Goal: Task Accomplishment & Management: Complete application form

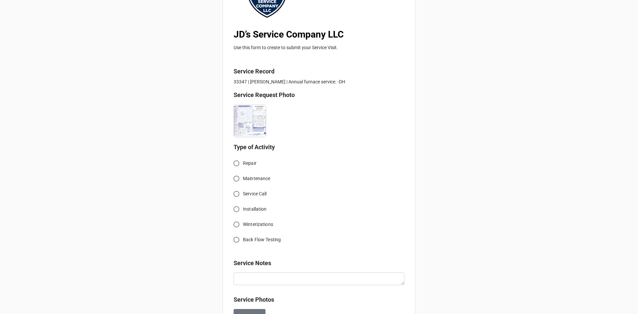
scroll to position [100, 0]
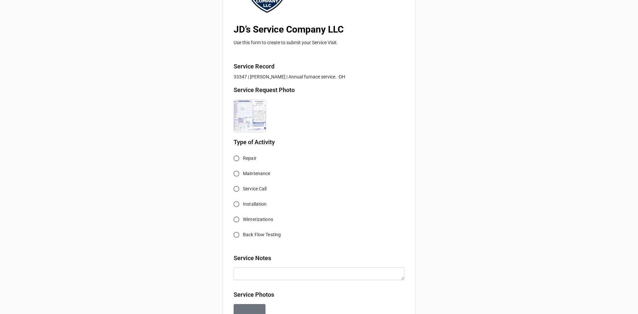
click at [237, 188] on input "Service Call" at bounding box center [236, 189] width 13 height 13
radio input "true"
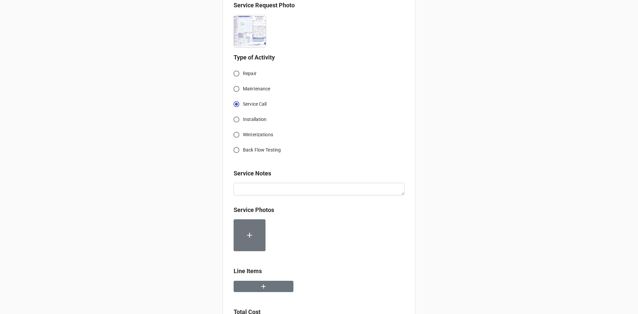
scroll to position [199, 0]
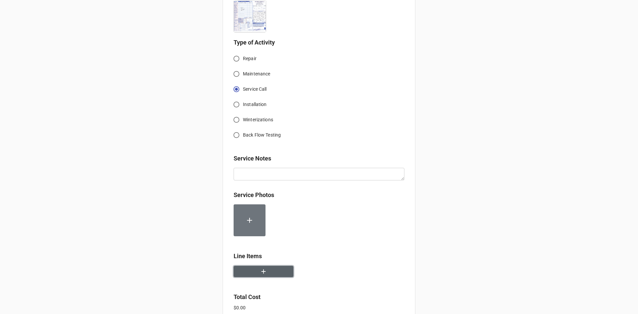
click at [266, 275] on button "button" at bounding box center [264, 272] width 60 height 12
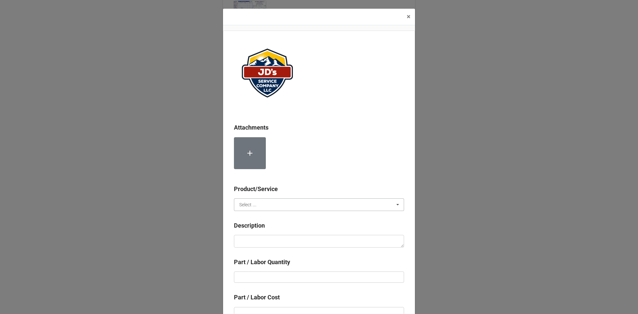
click at [272, 209] on input "text" at bounding box center [320, 205] width 170 height 12
click at [269, 232] on div "Material Cost" at bounding box center [319, 229] width 170 height 12
drag, startPoint x: 255, startPoint y: 204, endPoint x: 255, endPoint y: 212, distance: 8.0
click at [255, 204] on div "Material Cost" at bounding box center [253, 204] width 28 height 5
drag, startPoint x: 255, startPoint y: 214, endPoint x: 264, endPoint y: 237, distance: 24.8
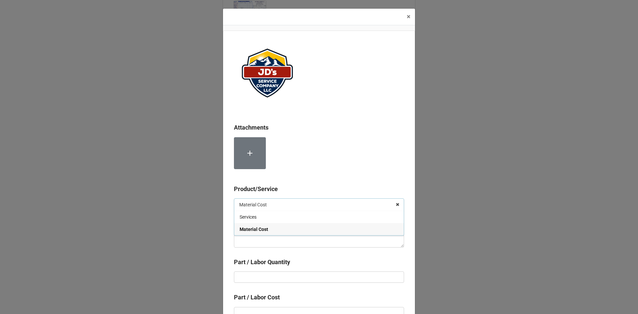
click at [255, 216] on div "Services" at bounding box center [319, 217] width 170 height 12
click at [264, 239] on textarea at bounding box center [319, 241] width 170 height 13
paste textarea "9:00am-10:00am; Serviced, cleaned and inspected furnace system. Removed debris …"
type textarea "x"
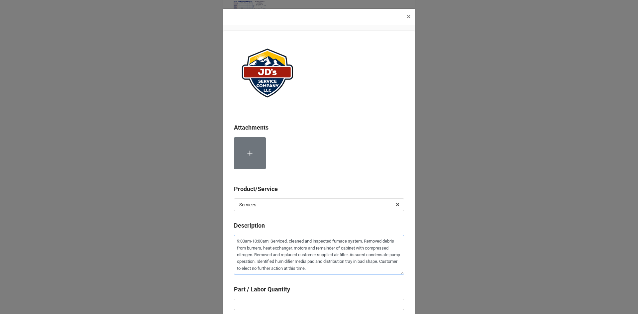
type textarea "9:00am-10:00am; Serviced, cleaned and inspected furnace system. Removed debris …"
click at [284, 300] on input "text" at bounding box center [319, 304] width 170 height 11
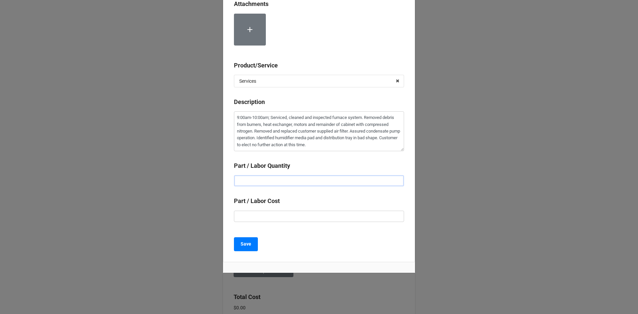
scroll to position [124, 0]
type textarea "x"
type input "1"
type textarea "x"
type input "$2.00"
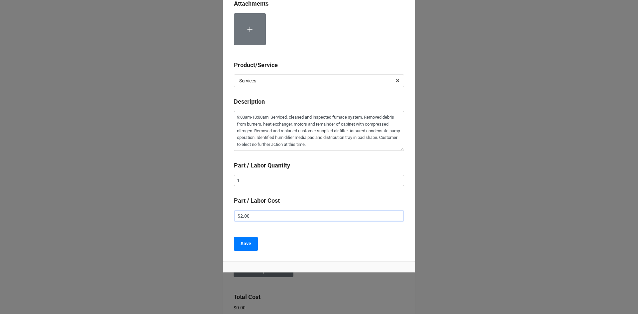
type textarea "x"
type input "$22.00"
type textarea "x"
type input "$225.00"
click at [247, 245] on b "Save" at bounding box center [246, 243] width 11 height 7
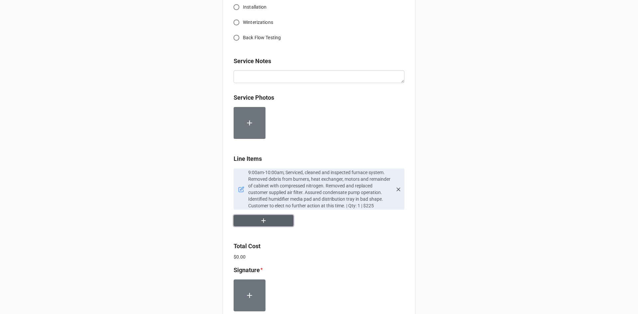
scroll to position [343, 0]
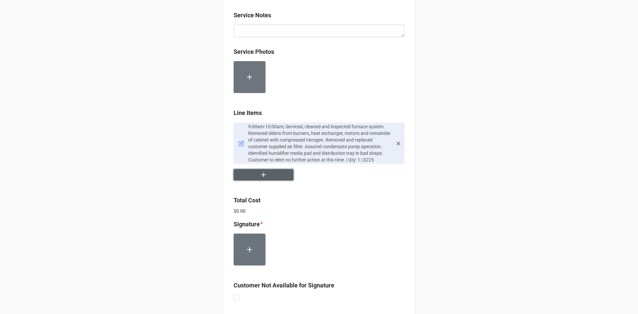
click at [268, 172] on button "button" at bounding box center [264, 175] width 60 height 12
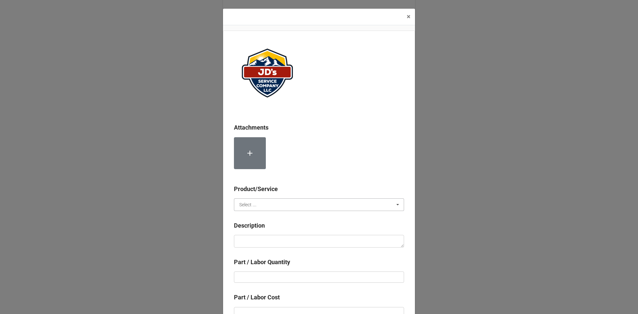
click at [262, 207] on input "text" at bounding box center [320, 205] width 170 height 12
drag, startPoint x: 261, startPoint y: 230, endPoint x: 261, endPoint y: 240, distance: 10.0
click at [261, 230] on span "Material Cost" at bounding box center [254, 229] width 28 height 5
click at [261, 242] on textarea at bounding box center [319, 241] width 170 height 13
type textarea "x"
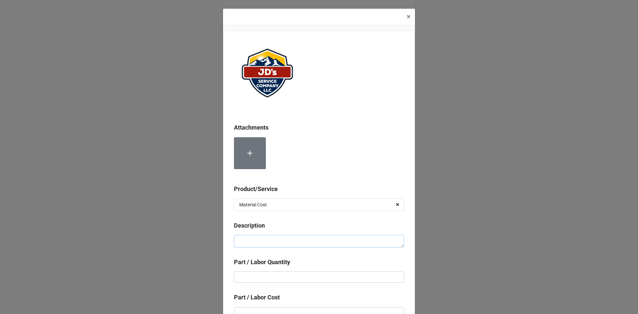
type textarea "C"
type textarea "x"
type textarea "Co"
type textarea "x"
type textarea "Com"
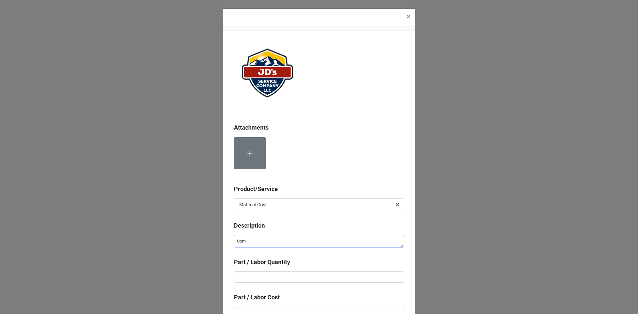
type textarea "x"
type textarea "Comp"
type textarea "x"
type textarea "Compr"
type textarea "x"
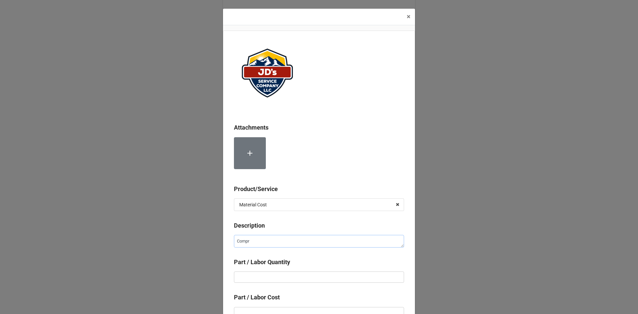
type textarea "Compre"
type textarea "x"
type textarea "Compres"
type textarea "x"
type textarea "Compress"
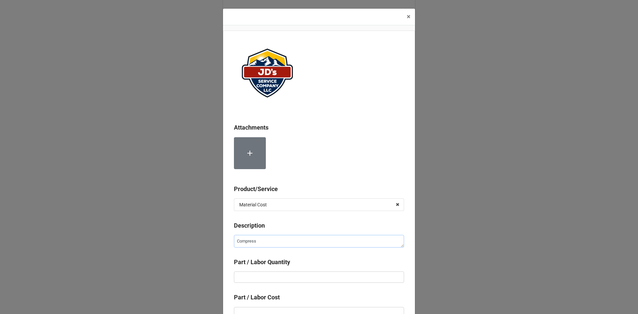
type textarea "x"
type textarea "Compresse"
type textarea "x"
type textarea "Compressed"
type textarea "x"
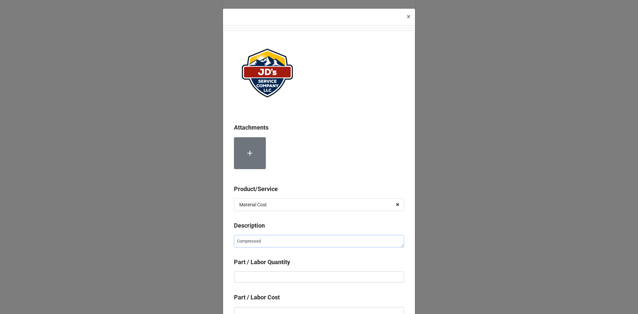
type textarea "Compressed"
type textarea "x"
type textarea "Compressed N"
type textarea "x"
type textarea "Compressed Ni"
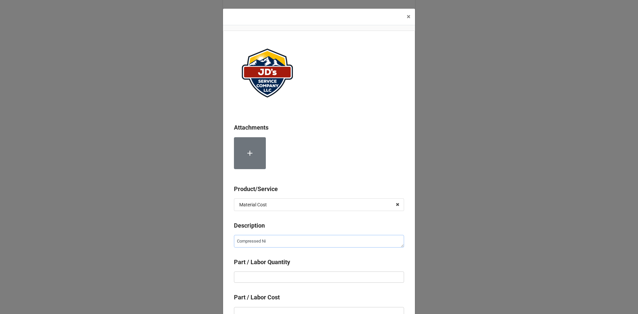
type textarea "x"
type textarea "Compressed Nit"
type textarea "x"
type textarea "Compressed Nitr"
type textarea "x"
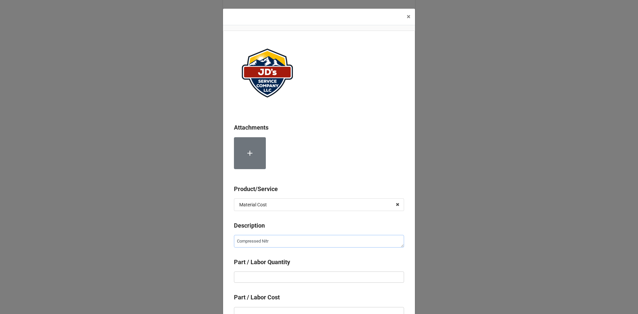
type textarea "Compressed Nitro"
type textarea "x"
type textarea "Compressed Nitrog"
type textarea "x"
type textarea "Compressed Nitroge"
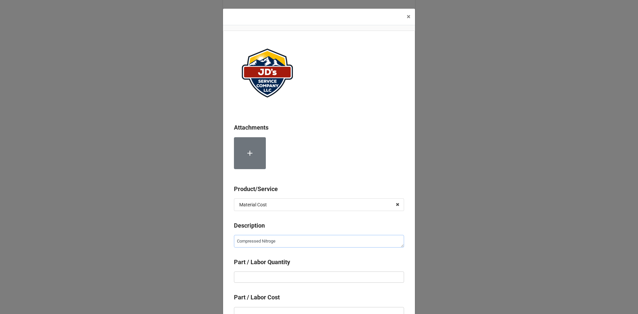
type textarea "x"
type textarea "Compressed Nitrogen"
click at [288, 277] on input "text" at bounding box center [319, 277] width 170 height 11
type textarea "x"
type input "1"
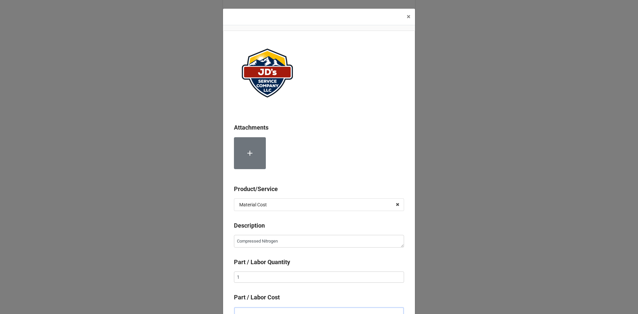
scroll to position [4, 0]
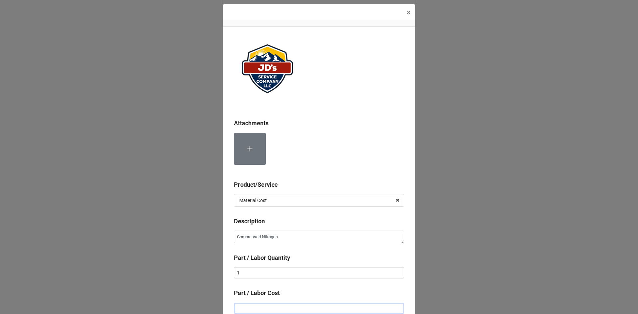
type textarea "x"
type input "$2.00"
type textarea "x"
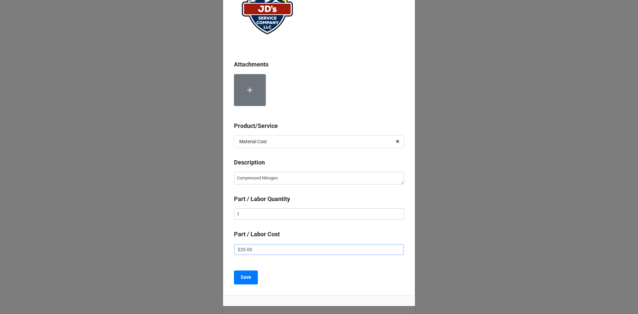
scroll to position [97, 0]
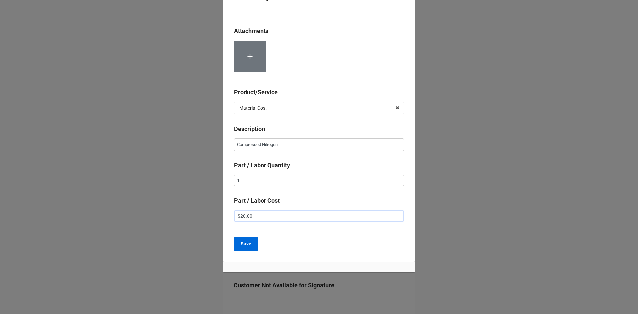
type input "$20.00"
click at [239, 244] on button "Save" at bounding box center [246, 244] width 24 height 14
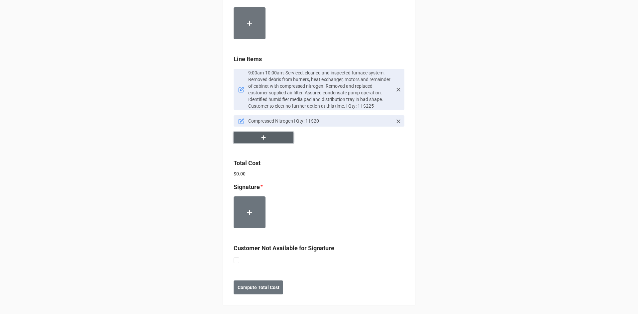
scroll to position [399, 0]
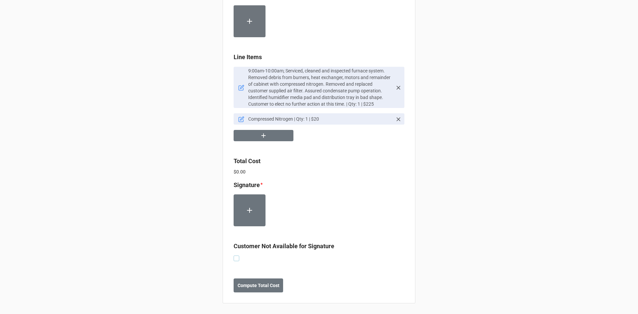
drag, startPoint x: 236, startPoint y: 261, endPoint x: 246, endPoint y: 265, distance: 10.9
click at [236, 256] on label at bounding box center [237, 256] width 6 height 0
checkbox input "true"
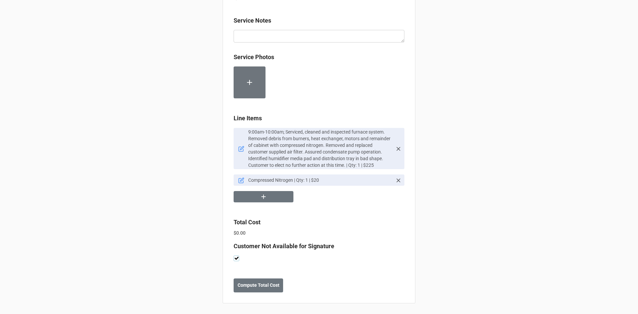
scroll to position [338, 0]
click at [262, 293] on div "JD’s Service Company LLC Use this form to create to submit your Service Visit. …" at bounding box center [319, 6] width 193 height 596
click at [274, 288] on b "Compute Total Cost" at bounding box center [259, 285] width 42 height 7
click at [246, 288] on b "Save" at bounding box center [245, 285] width 11 height 7
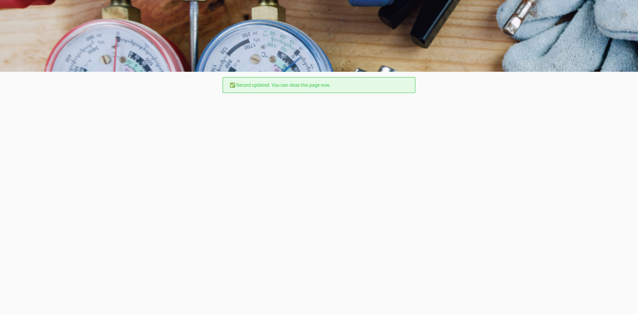
scroll to position [0, 0]
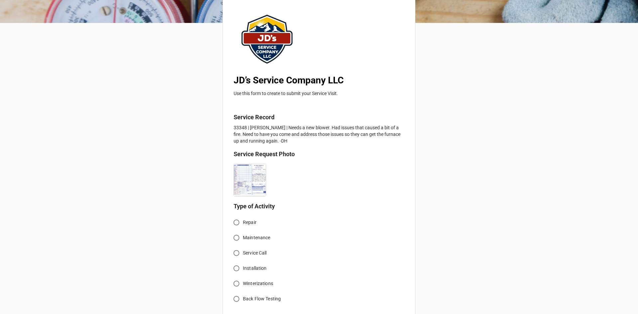
scroll to position [66, 0]
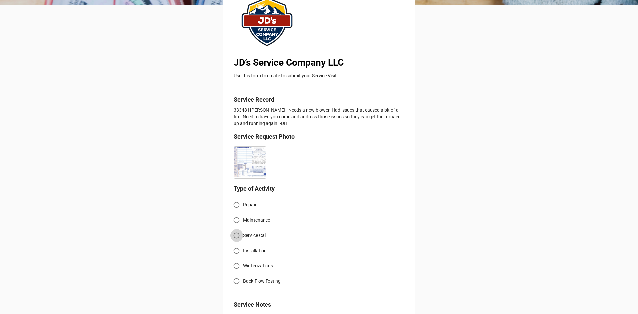
click at [240, 233] on input "Service Call" at bounding box center [236, 235] width 13 height 13
radio input "true"
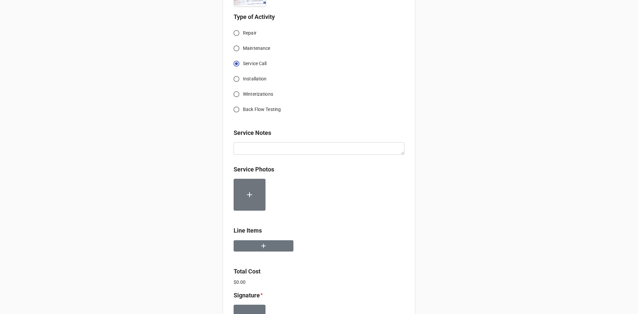
scroll to position [266, 0]
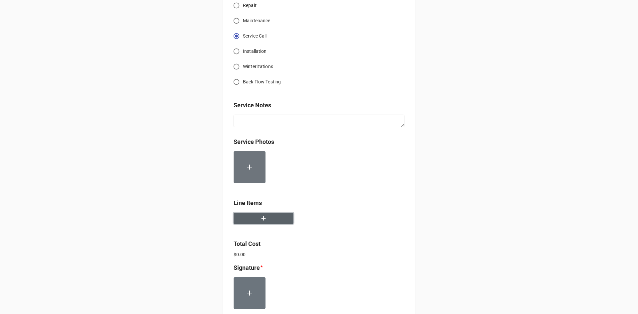
click at [254, 222] on button "button" at bounding box center [264, 219] width 60 height 12
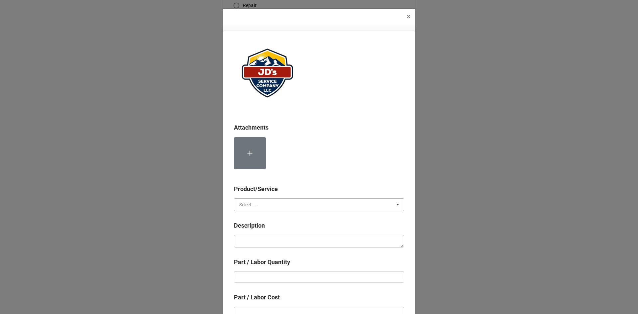
click at [273, 203] on input "text" at bounding box center [320, 205] width 170 height 12
click at [251, 220] on span "Services" at bounding box center [248, 216] width 17 height 5
click at [269, 238] on textarea at bounding box center [319, 241] width 170 height 13
paste textarea "9:00am-11:00am; Identified furnace location and isolated from both power and ga…"
type textarea "x"
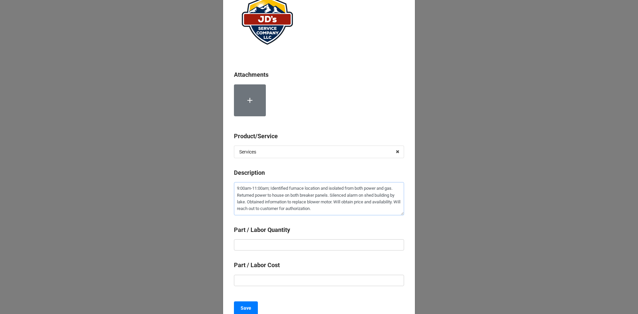
scroll to position [66, 0]
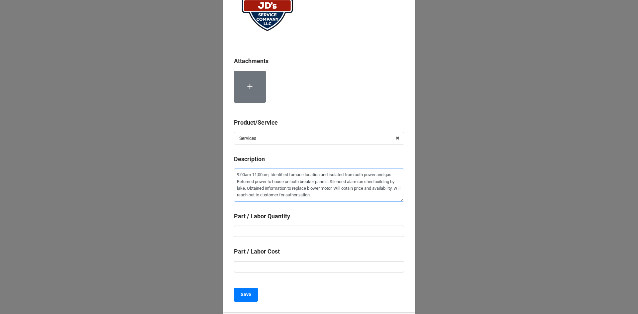
type textarea "9:00am-11:00am; Identified furnace location and isolated from both power and ga…"
click at [307, 235] on input "text" at bounding box center [319, 231] width 170 height 11
type textarea "x"
type input "2"
type textarea "x"
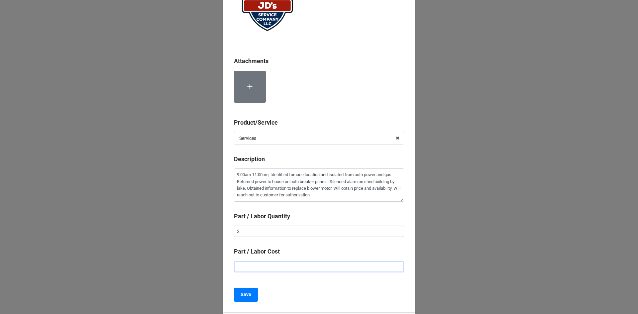
type input "$2.00"
type textarea "x"
type input "$22.00"
type textarea "x"
type input "$225.00"
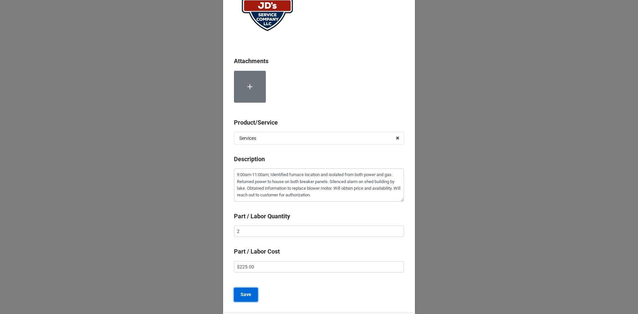
click at [251, 297] on button "Save" at bounding box center [246, 295] width 24 height 14
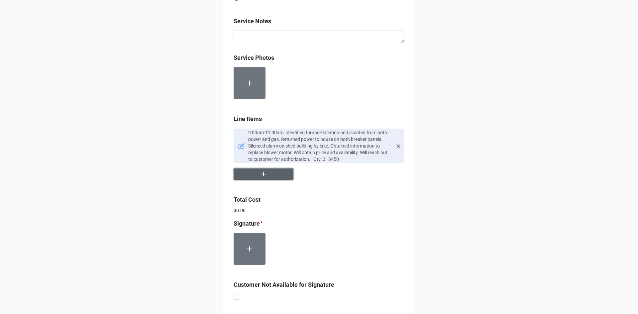
scroll to position [366, 0]
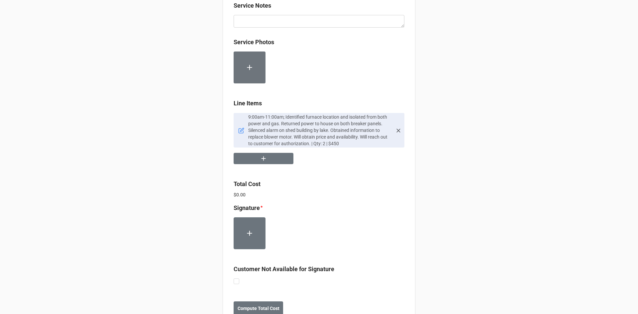
click at [235, 285] on div "Customer Not Available for Signature" at bounding box center [319, 276] width 171 height 22
click at [232, 283] on div "JD’s Service Company LLC Use this form to create to submit your Service Visit. …" at bounding box center [319, 3] width 193 height 647
click at [234, 279] on label at bounding box center [237, 279] width 6 height 0
checkbox input "true"
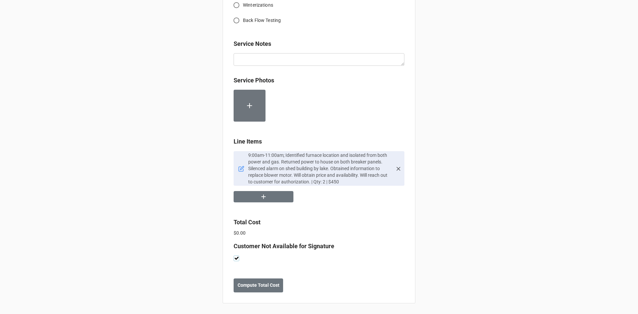
scroll to position [328, 0]
click at [267, 289] on b "Compute Total Cost" at bounding box center [259, 285] width 42 height 7
click at [244, 289] on button "Save" at bounding box center [246, 286] width 24 height 14
